Goal: Task Accomplishment & Management: Use online tool/utility

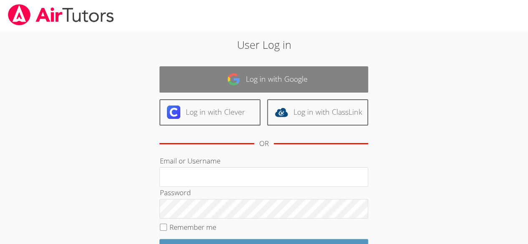
click at [257, 76] on link "Log in with Google" at bounding box center [263, 79] width 209 height 26
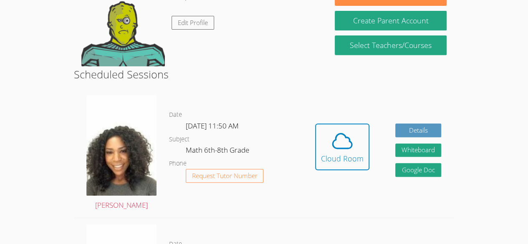
scroll to position [153, 0]
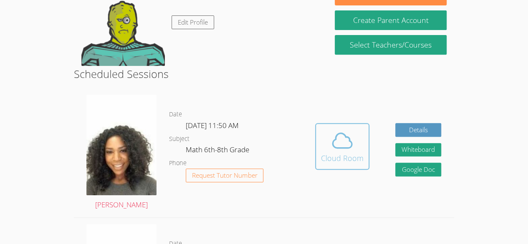
click at [345, 142] on icon at bounding box center [341, 140] width 23 height 23
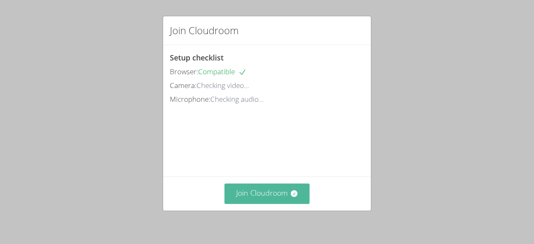
click at [262, 197] on button "Join Cloudroom" at bounding box center [267, 194] width 86 height 20
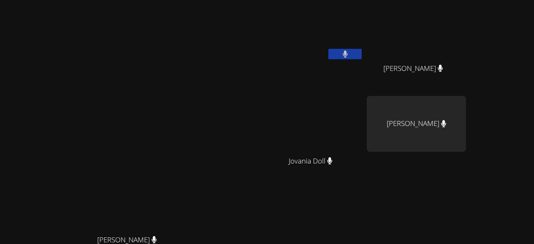
click at [357, 17] on video at bounding box center [313, 31] width 99 height 56
click at [363, 33] on video at bounding box center [313, 31] width 99 height 56
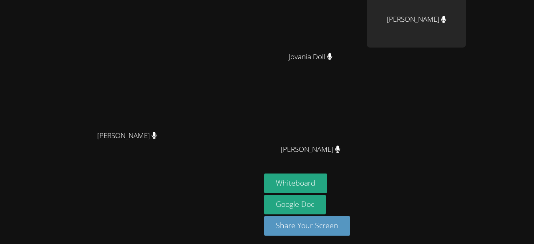
scroll to position [106, 0]
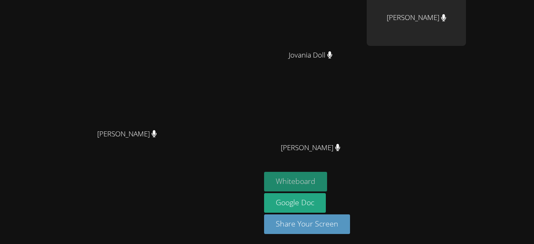
click at [327, 180] on button "Whiteboard" at bounding box center [295, 182] width 63 height 20
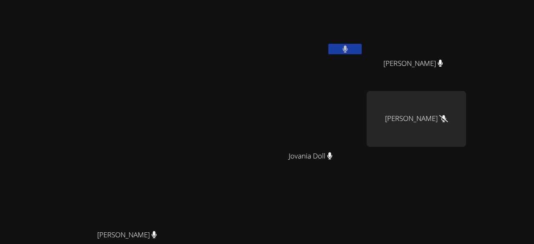
scroll to position [0, 0]
